Goal: Find specific page/section: Find specific page/section

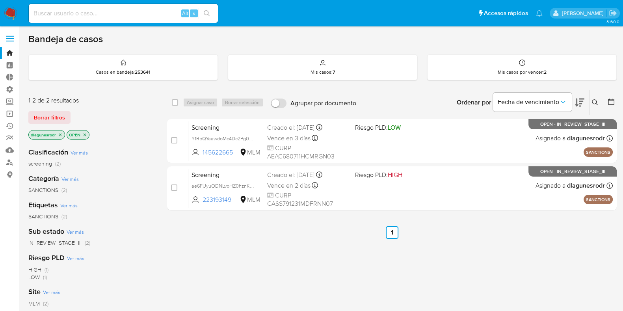
click at [7, 38] on span at bounding box center [10, 38] width 8 height 1
click at [0, 0] on input "checkbox" at bounding box center [0, 0] width 0 height 0
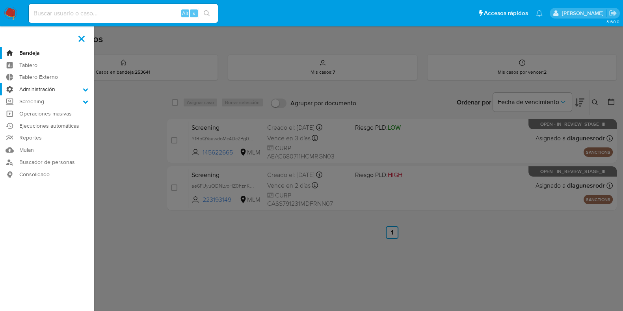
click at [83, 91] on icon at bounding box center [86, 90] width 6 height 6
click at [0, 0] on input "Administración" at bounding box center [0, 0] width 0 height 0
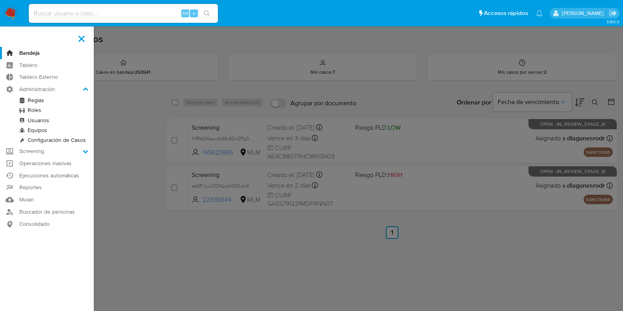
click at [42, 119] on link "Usuarios" at bounding box center [47, 120] width 94 height 10
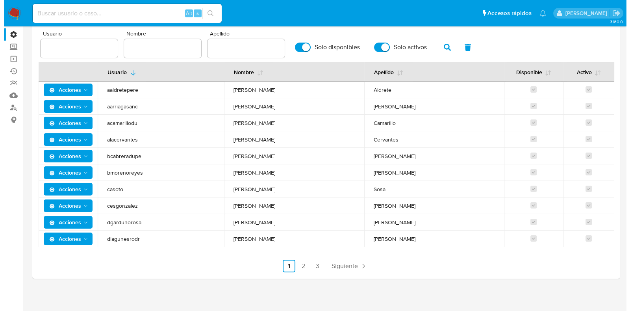
scroll to position [56, 0]
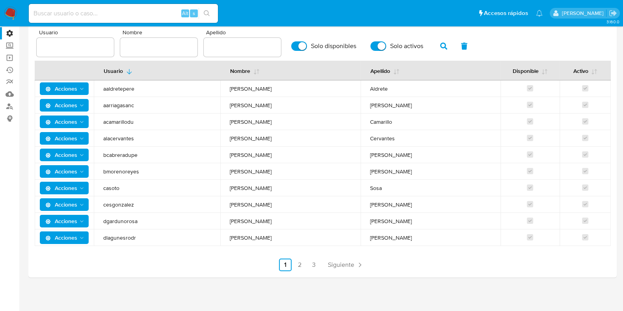
click at [291, 48] on input "Solo disponibles" at bounding box center [299, 45] width 16 height 9
checkbox input "false"
click at [440, 48] on icon "button" at bounding box center [443, 46] width 7 height 7
click at [440, 46] on icon "button" at bounding box center [443, 46] width 7 height 7
click at [59, 239] on span "Acciones" at bounding box center [61, 237] width 32 height 13
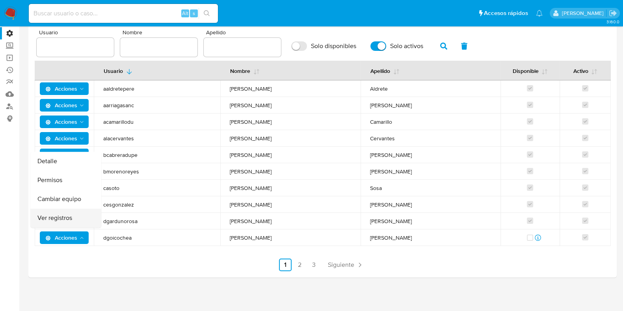
click at [56, 215] on button "Ver registros" at bounding box center [65, 218] width 71 height 19
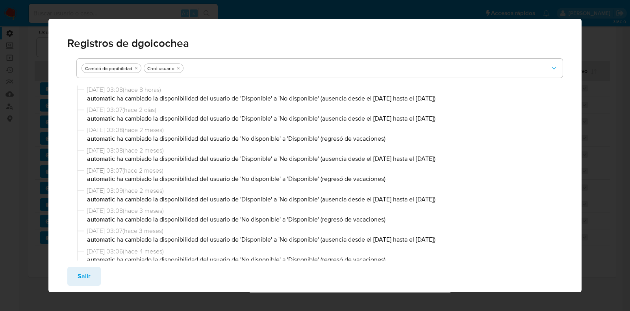
drag, startPoint x: 381, startPoint y: 119, endPoint x: 497, endPoint y: 119, distance: 115.8
click at [497, 119] on p "automatic ha cambiado la disponibilidad del usuario de 'Disponible' a 'No dispo…" at bounding box center [323, 118] width 473 height 9
drag, startPoint x: 376, startPoint y: 97, endPoint x: 473, endPoint y: 98, distance: 96.5
click at [473, 98] on p "automatic ha cambiado la disponibilidad del usuario de 'Disponible' a 'No dispo…" at bounding box center [323, 98] width 473 height 9
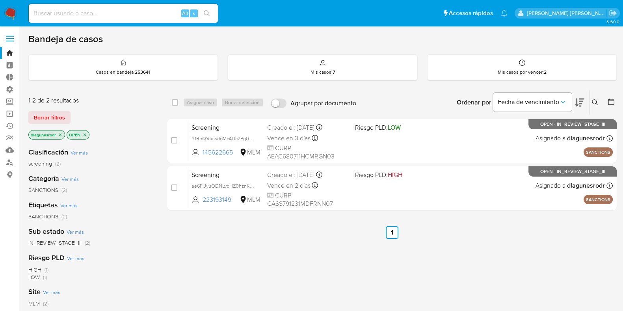
click at [144, 15] on input at bounding box center [123, 13] width 189 height 10
paste input "njg3K9HXudH9VtjXsuAuqfTF"
type input "njg3K9HXudH9VtjXsuAuqfTF"
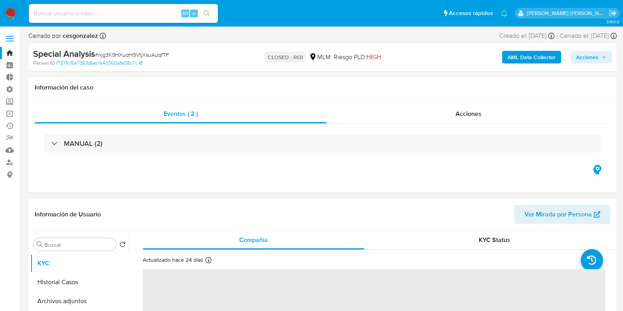
select select "10"
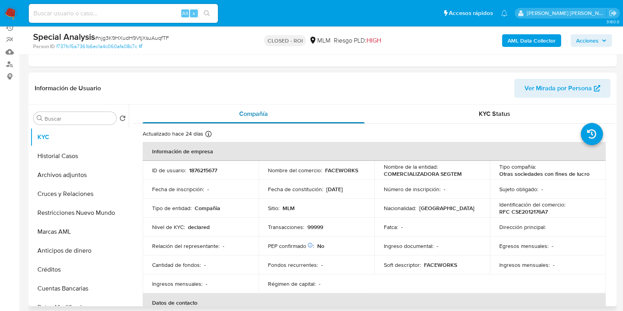
scroll to position [148, 0]
